Goal: Book appointment/travel/reservation

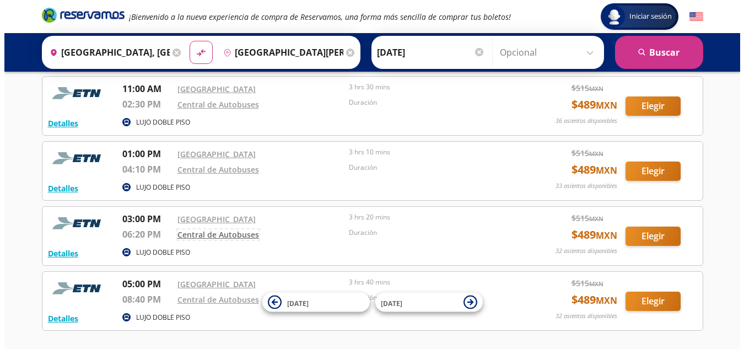
scroll to position [172, 0]
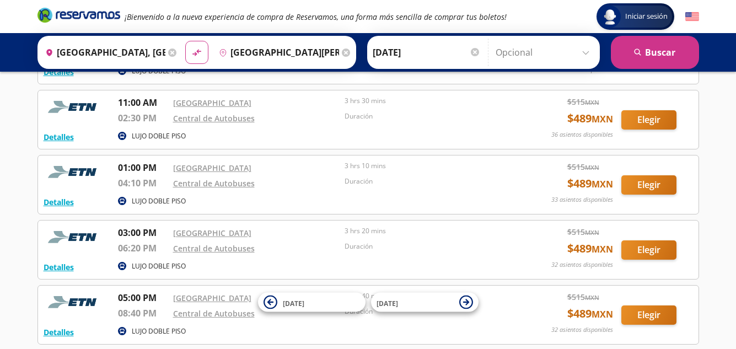
click at [146, 266] on p "LUJO DOBLE PISO" at bounding box center [159, 266] width 54 height 10
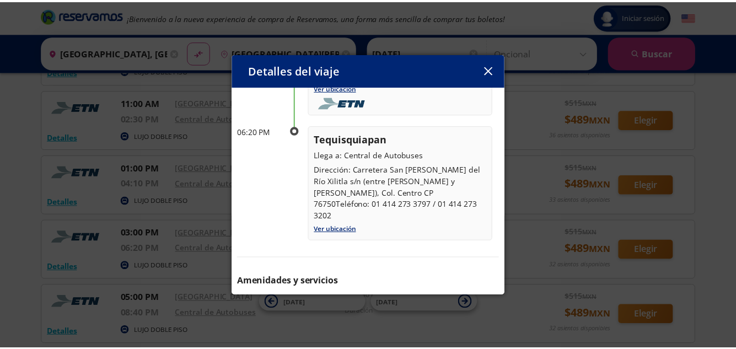
scroll to position [179, 0]
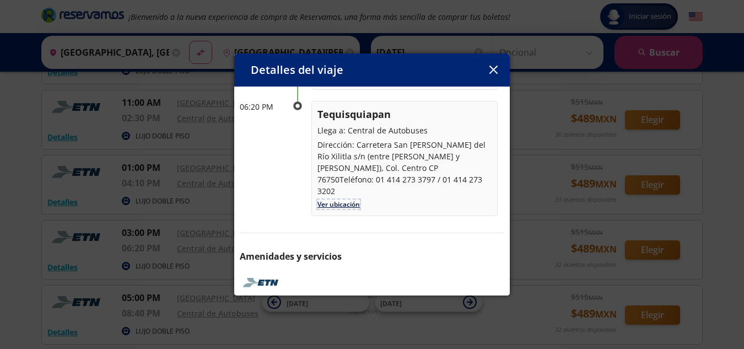
click at [336, 200] on link "Ver ubicación" at bounding box center [339, 204] width 42 height 9
click at [329, 200] on link "Ver ubicación" at bounding box center [339, 204] width 42 height 9
click at [492, 70] on icon "button" at bounding box center [493, 70] width 8 height 8
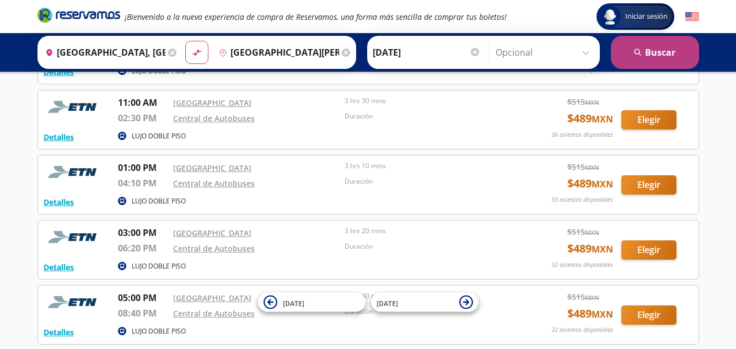
click at [637, 49] on icon "submit" at bounding box center [637, 52] width 7 height 7
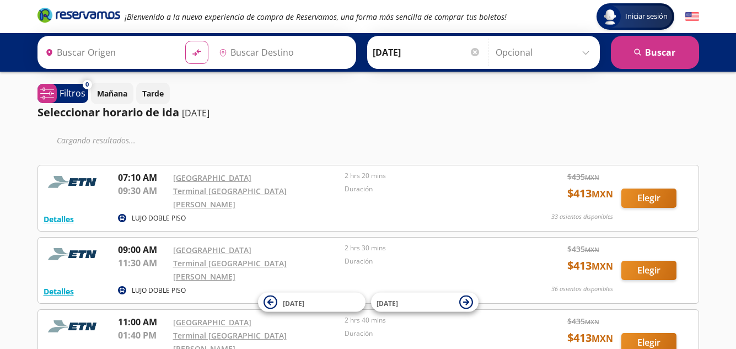
type input "[GEOGRAPHIC_DATA], [GEOGRAPHIC_DATA]"
type input "[GEOGRAPHIC_DATA][PERSON_NAME], [GEOGRAPHIC_DATA]"
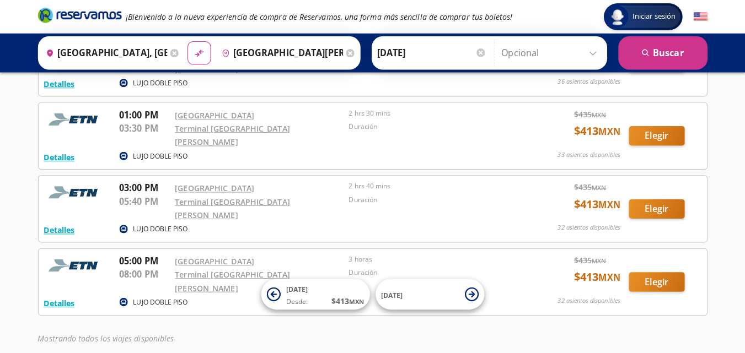
scroll to position [250, 0]
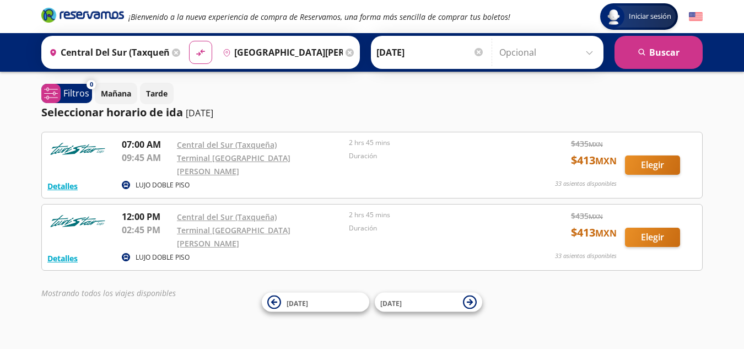
click at [176, 53] on icon at bounding box center [176, 53] width 8 height 8
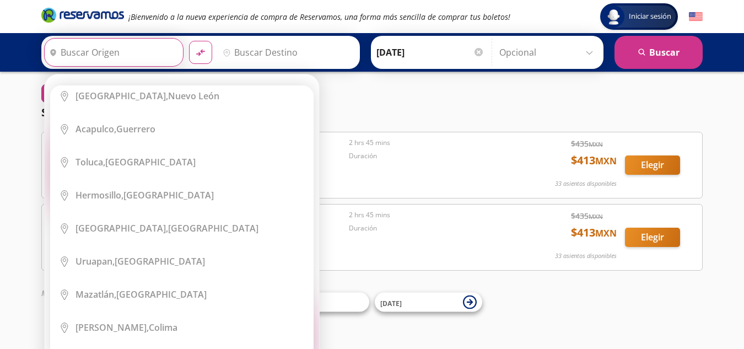
scroll to position [246, 0]
click at [137, 57] on input "Origen" at bounding box center [113, 53] width 136 height 28
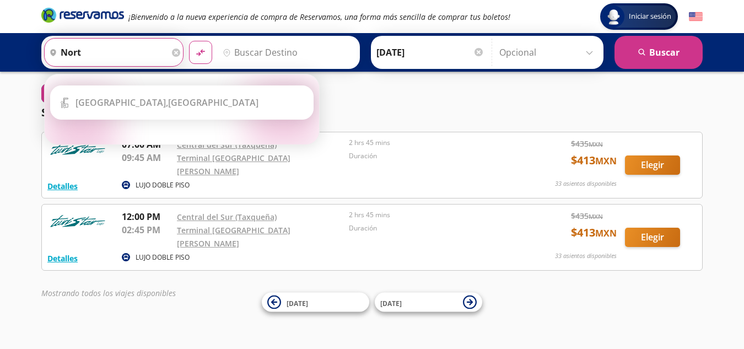
scroll to position [0, 0]
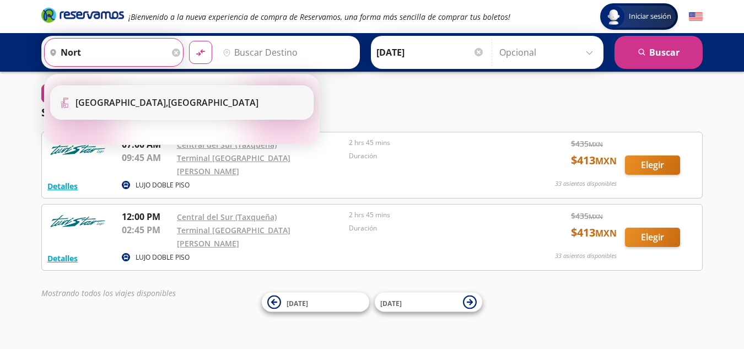
click at [157, 108] on div "[GEOGRAPHIC_DATA], [GEOGRAPHIC_DATA]" at bounding box center [167, 102] width 183 height 12
type input "[GEOGRAPHIC_DATA], [GEOGRAPHIC_DATA]"
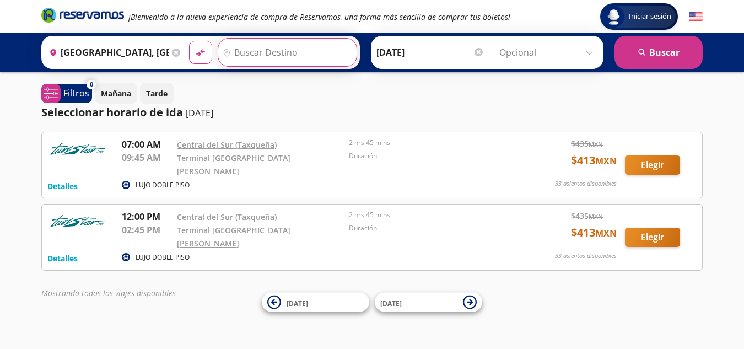
click at [267, 49] on input "Destino" at bounding box center [286, 53] width 136 height 28
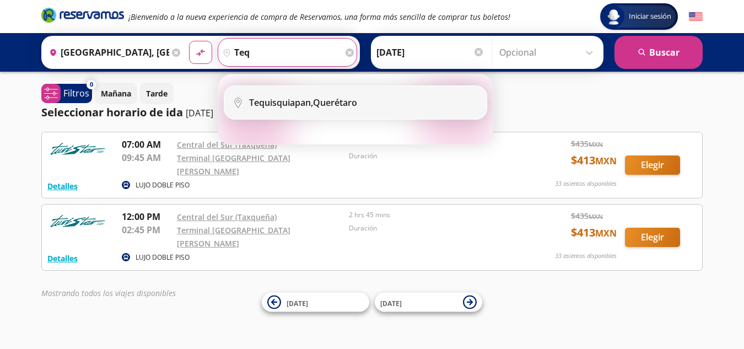
click at [305, 111] on li "City Icon [GEOGRAPHIC_DATA], [GEOGRAPHIC_DATA]" at bounding box center [355, 102] width 262 height 33
type input "Tequisquiapan, [GEOGRAPHIC_DATA]"
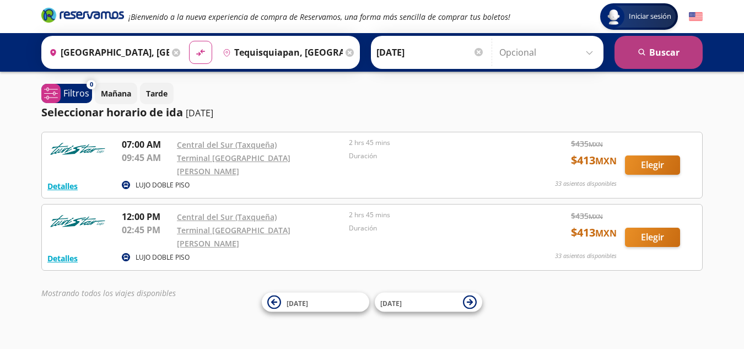
click at [660, 53] on button "search [GEOGRAPHIC_DATA]" at bounding box center [659, 52] width 88 height 33
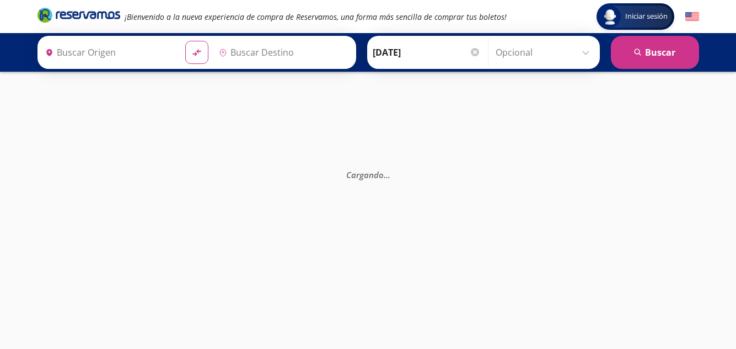
type input "[GEOGRAPHIC_DATA], [GEOGRAPHIC_DATA]"
type input "Tequisquiapan, [GEOGRAPHIC_DATA]"
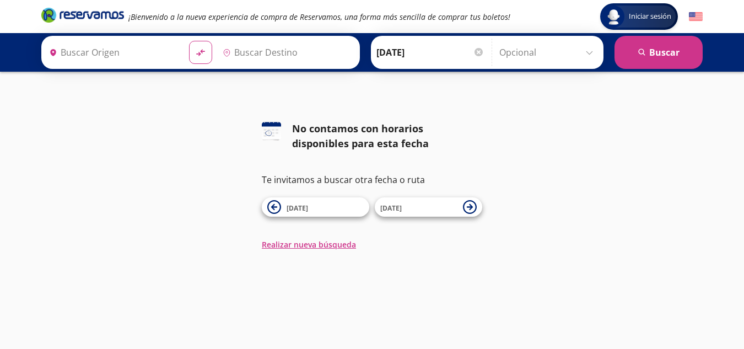
type input "[GEOGRAPHIC_DATA], [GEOGRAPHIC_DATA]"
type input "Tequisquiapan, [GEOGRAPHIC_DATA]"
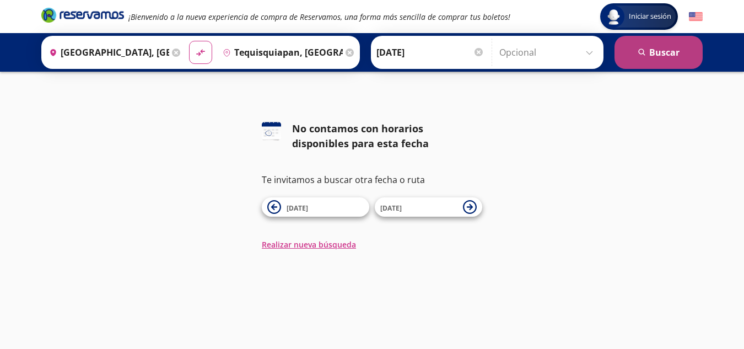
click at [643, 58] on button "search [GEOGRAPHIC_DATA]" at bounding box center [659, 52] width 88 height 33
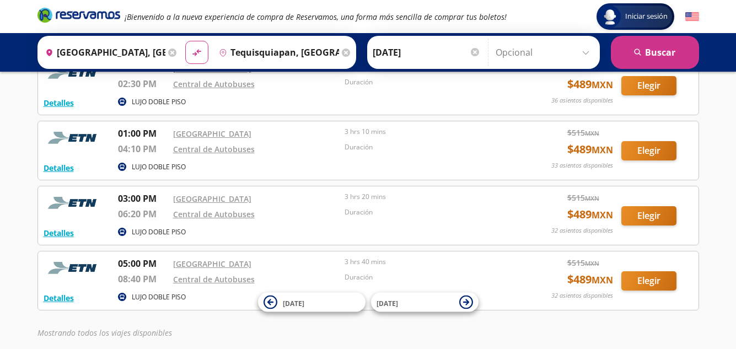
scroll to position [194, 0]
